Goal: Find specific page/section: Find specific page/section

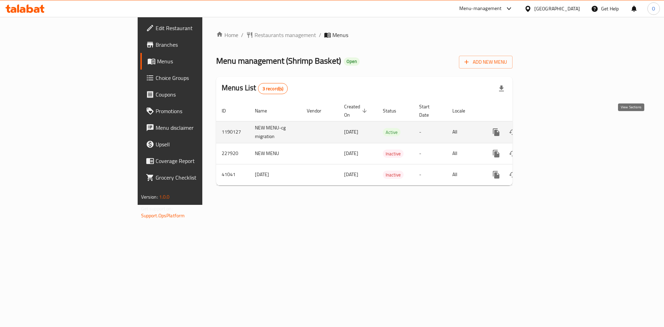
click at [550, 128] on icon "enhanced table" at bounding box center [546, 132] width 8 height 8
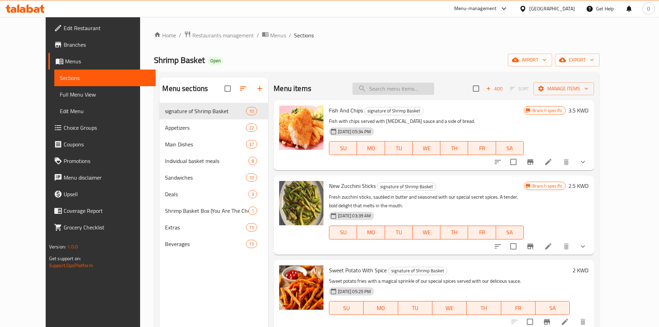
paste input "Mabouj Shrimp Basket 500g"
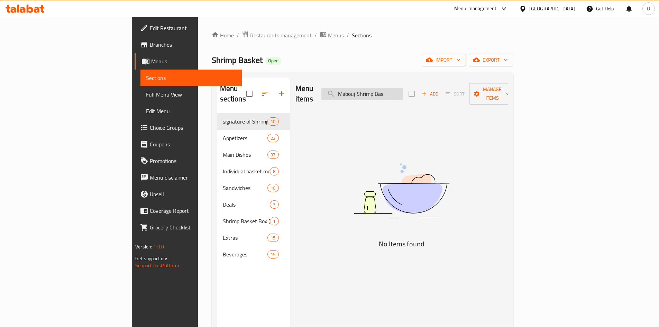
click at [381, 91] on input "Mabouj Shrimp Bas" at bounding box center [362, 94] width 82 height 12
click at [403, 90] on input "Mabouj Shrimp Bas" at bounding box center [362, 94] width 82 height 12
type input "Mabou"
click at [150, 45] on span "Branches" at bounding box center [193, 44] width 86 height 8
